Goal: Information Seeking & Learning: Learn about a topic

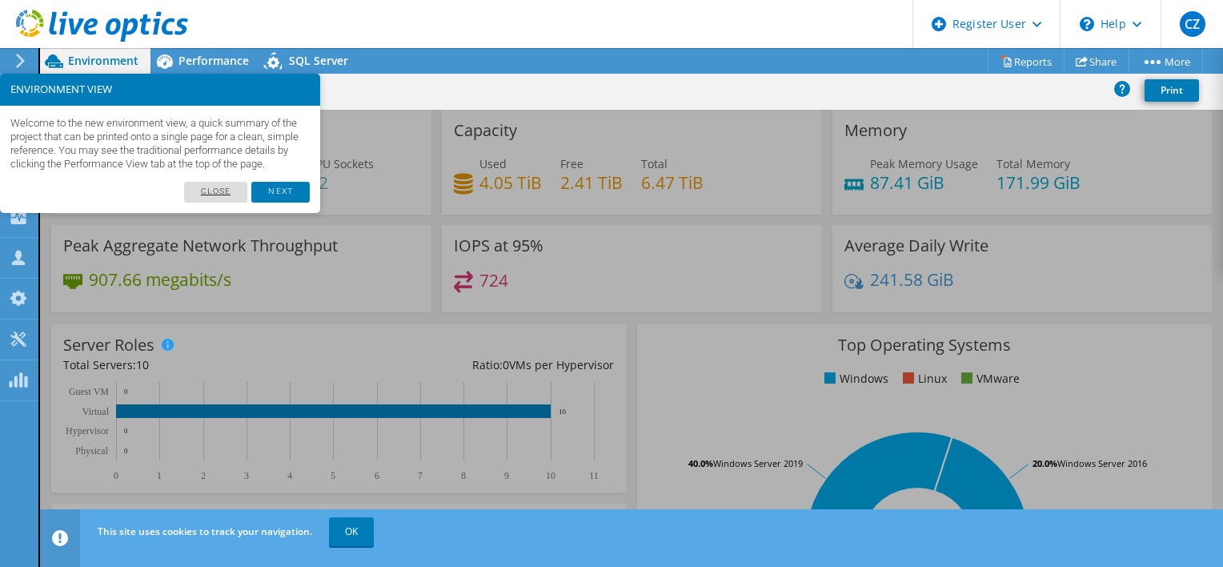
click at [221, 203] on link "Close" at bounding box center [216, 192] width 64 height 21
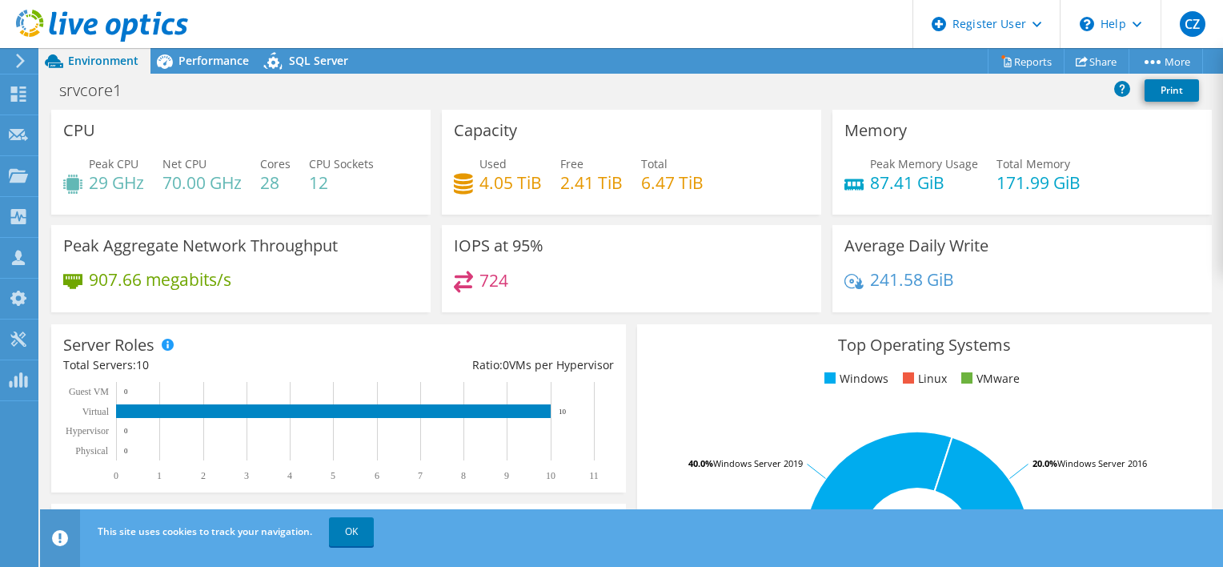
click at [175, 94] on div "srvcore1 Print" at bounding box center [631, 90] width 1183 height 30
click at [212, 56] on span "Performance" at bounding box center [214, 60] width 70 height 15
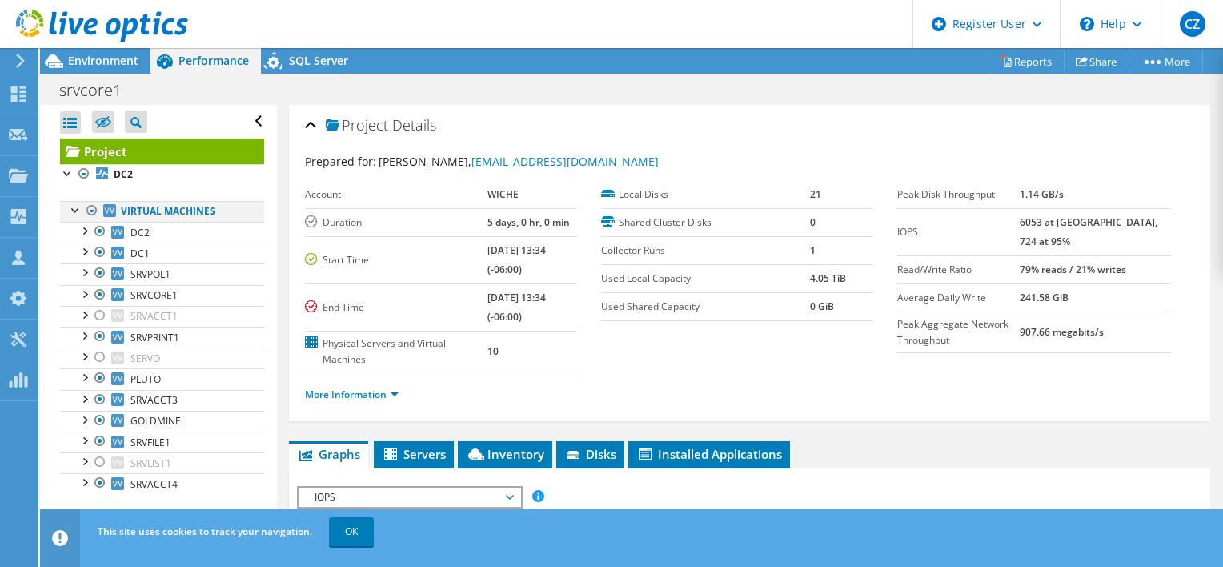
click at [76, 209] on div at bounding box center [76, 209] width 16 height 16
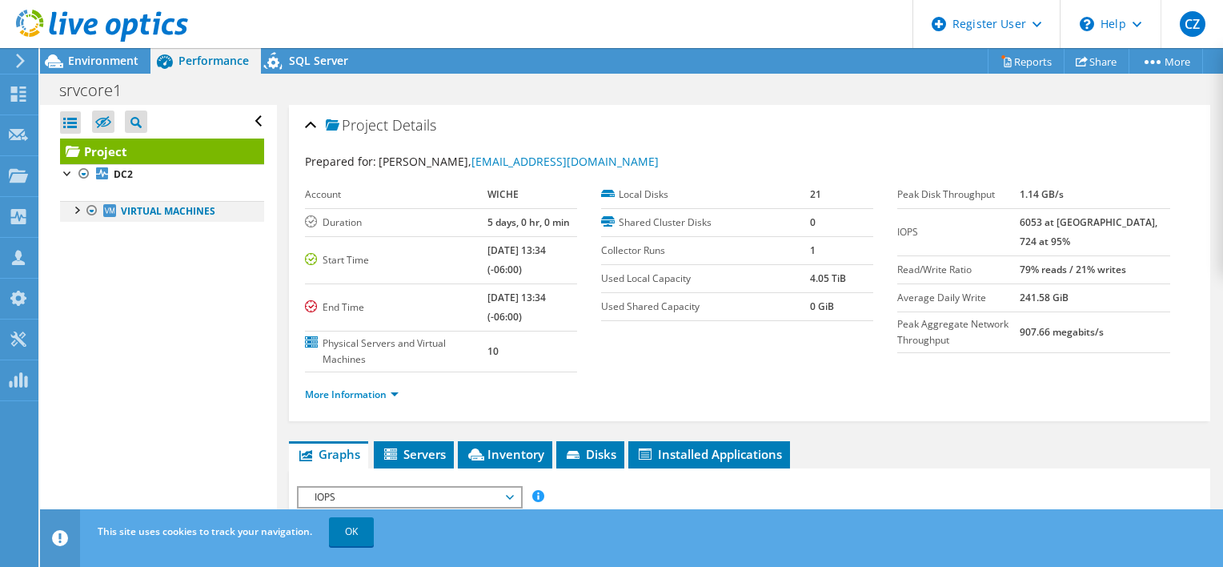
click at [76, 209] on div at bounding box center [76, 209] width 16 height 16
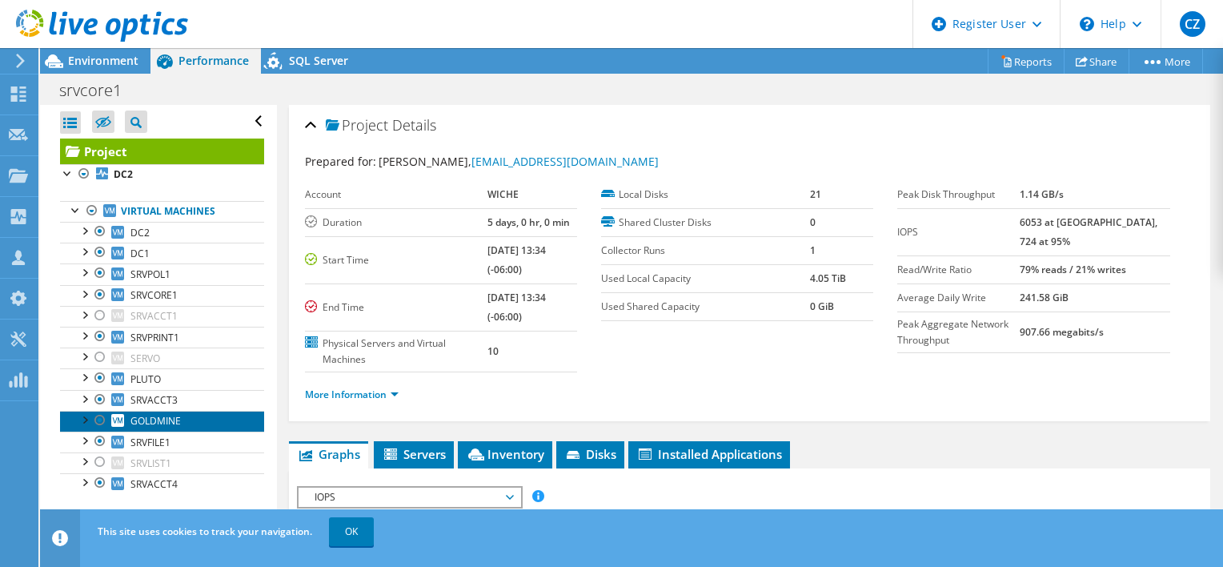
click at [185, 418] on link "GOLDMINE" at bounding box center [162, 421] width 204 height 21
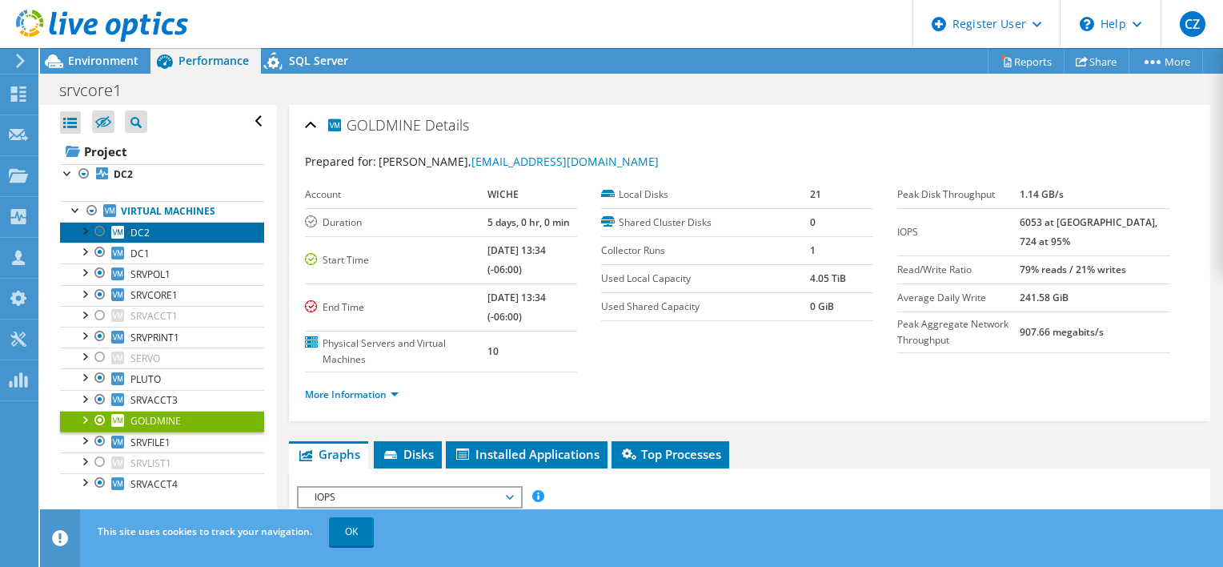
click at [159, 232] on link "DC2" at bounding box center [162, 232] width 204 height 21
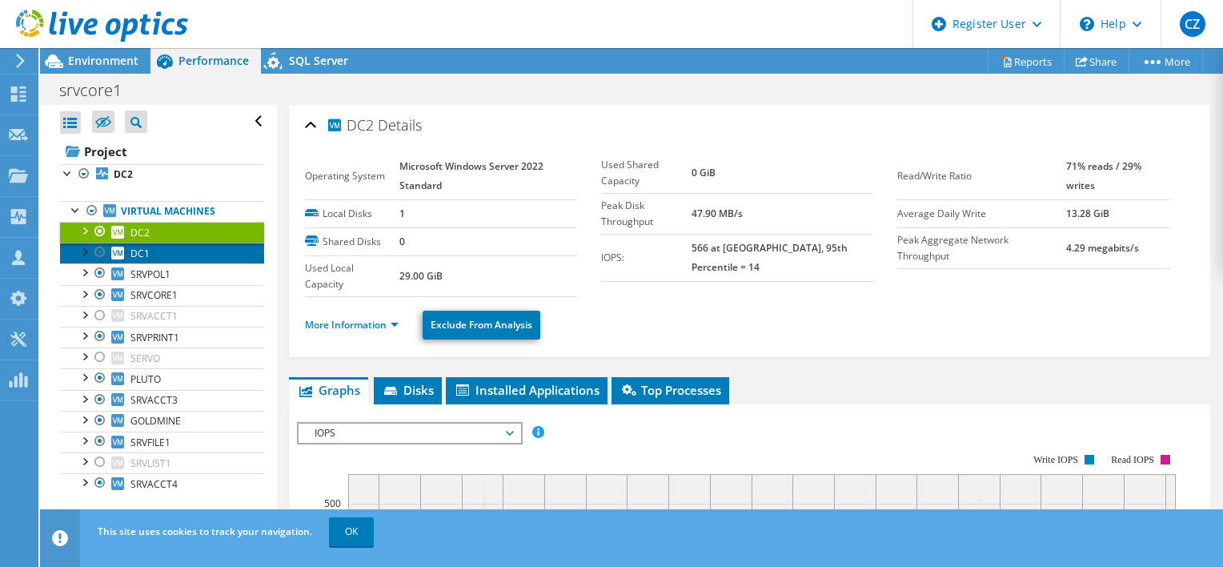
click at [183, 261] on link "DC1" at bounding box center [162, 253] width 204 height 21
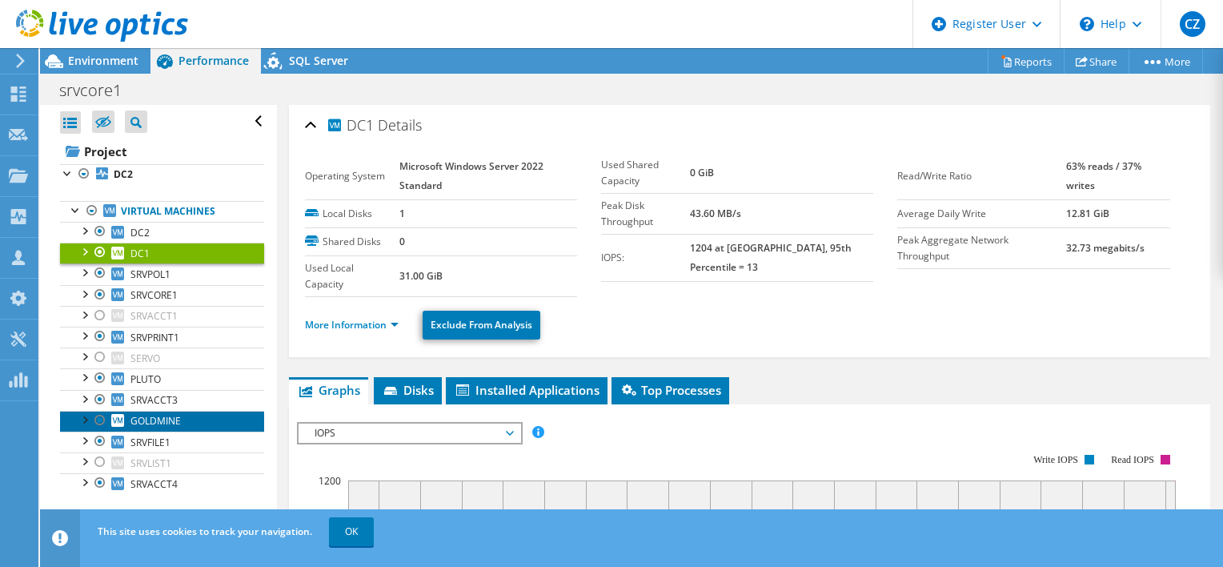
click at [176, 416] on span "GOLDMINE" at bounding box center [156, 421] width 50 height 14
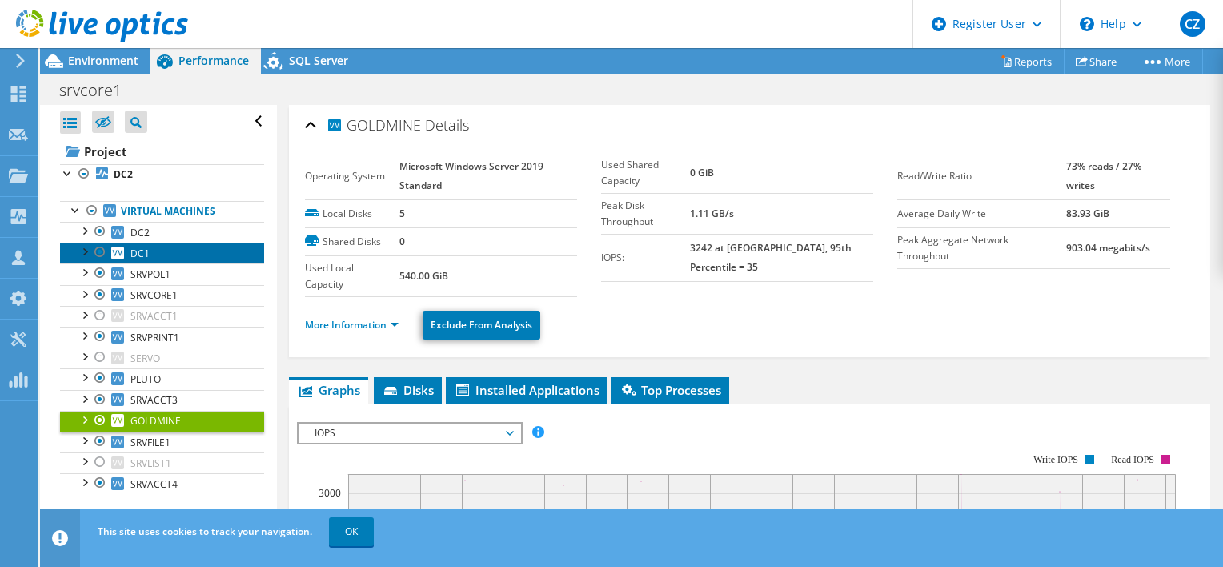
click at [208, 243] on link "DC1" at bounding box center [162, 253] width 204 height 21
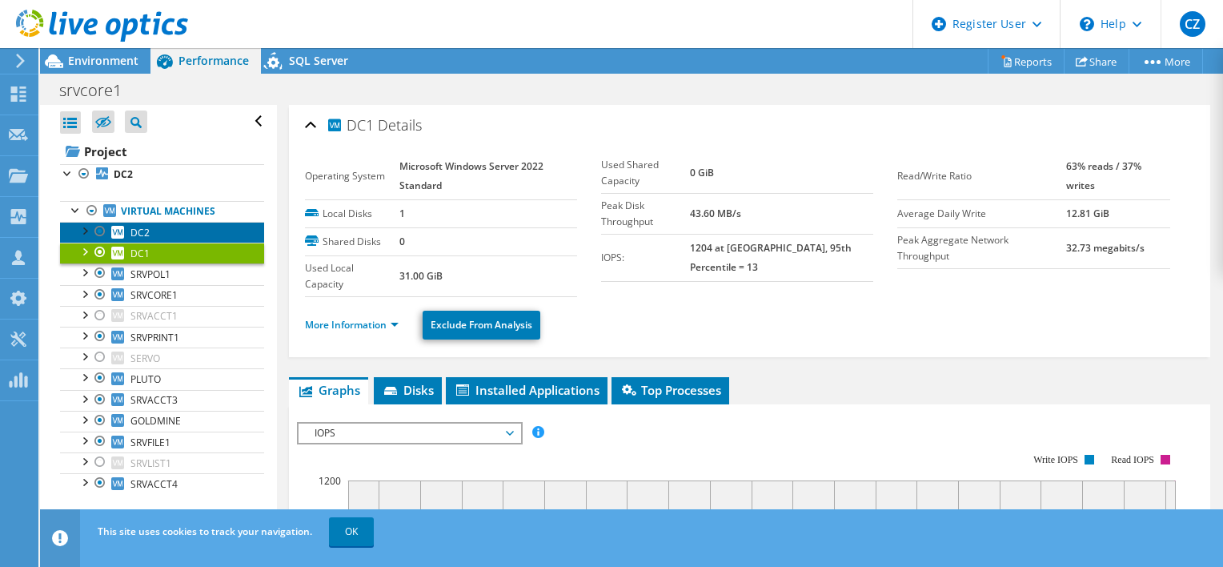
click at [189, 230] on link "DC2" at bounding box center [162, 232] width 204 height 21
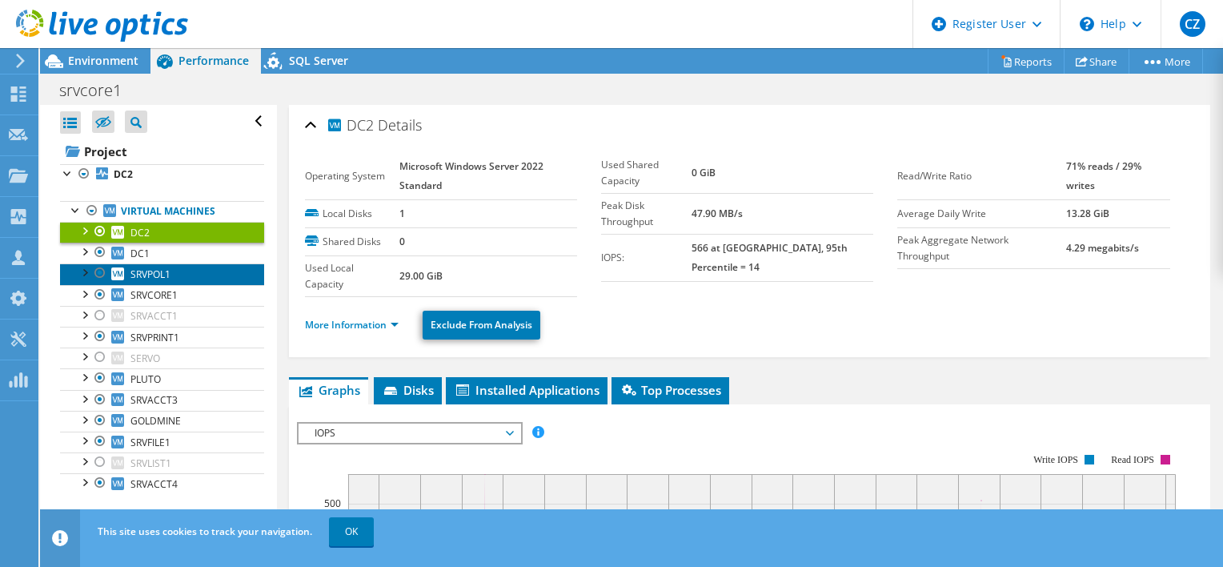
click at [192, 278] on link "SRVPOL1" at bounding box center [162, 273] width 204 height 21
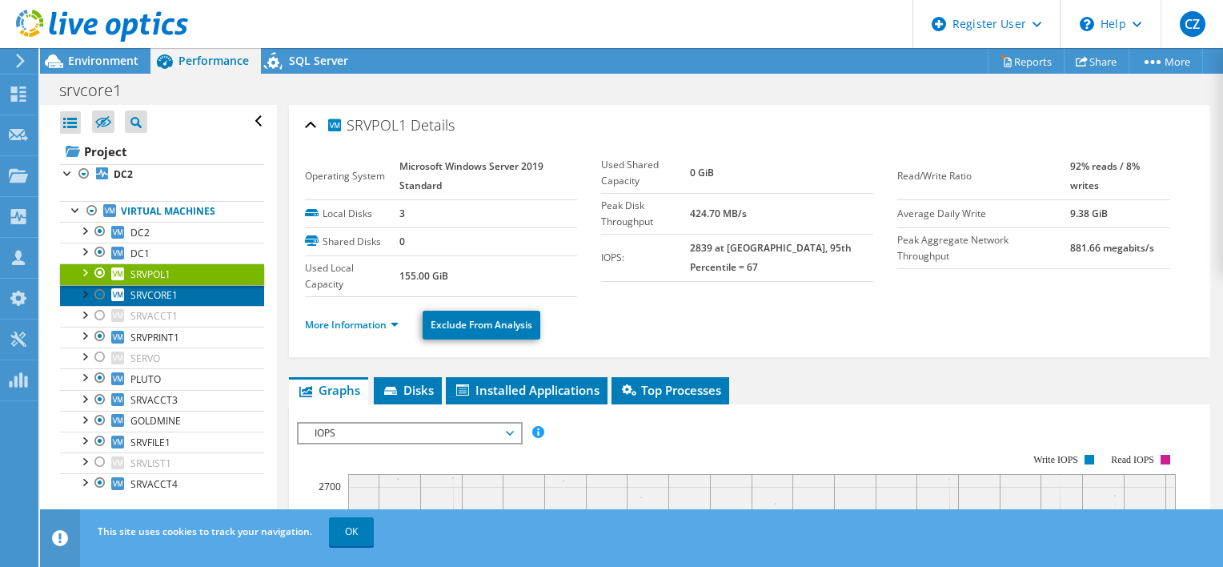
click at [189, 297] on link "SRVCORE1" at bounding box center [162, 295] width 204 height 21
